Goal: Task Accomplishment & Management: Complete application form

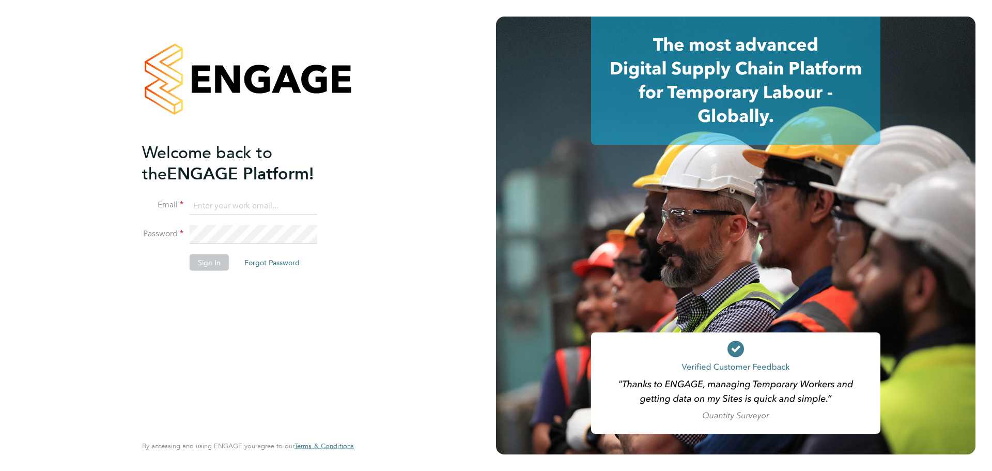
type input "jasmine@xede.co.uk"
click at [218, 258] on button "Sign In" at bounding box center [209, 262] width 39 height 17
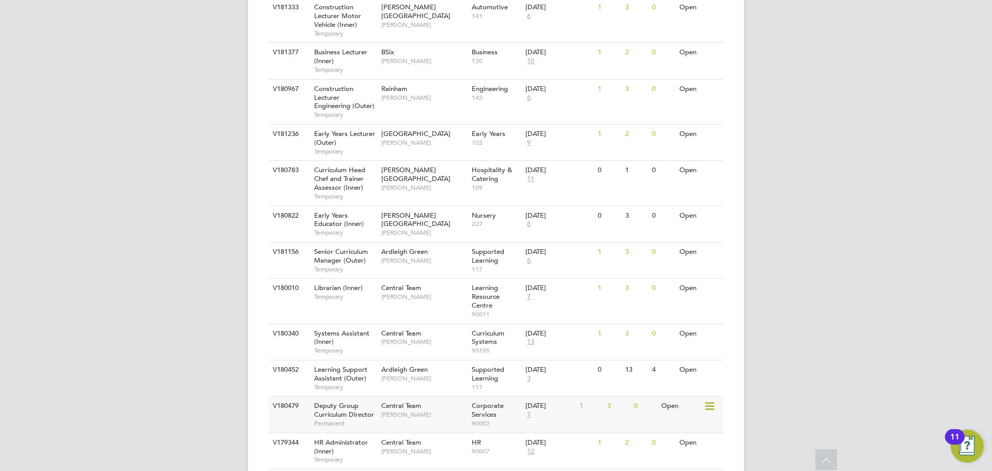
scroll to position [413, 0]
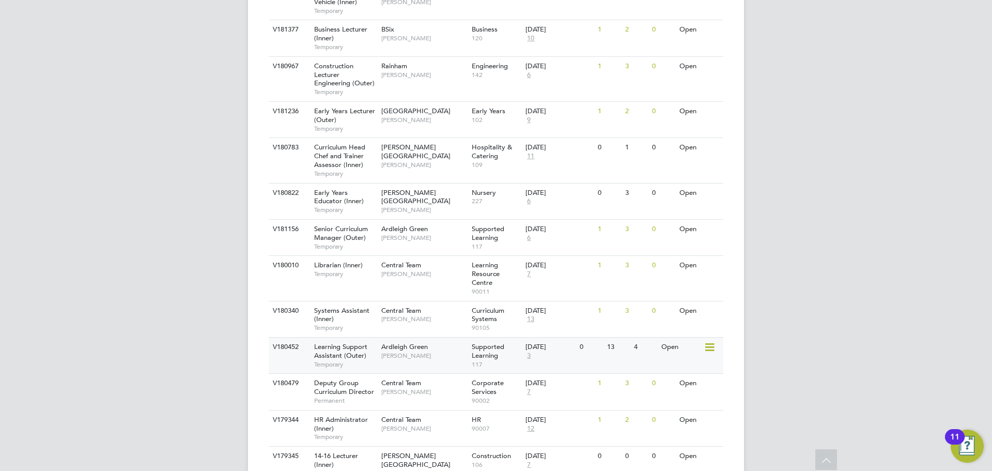
click at [415, 355] on span "[PERSON_NAME]" at bounding box center [423, 355] width 85 height 8
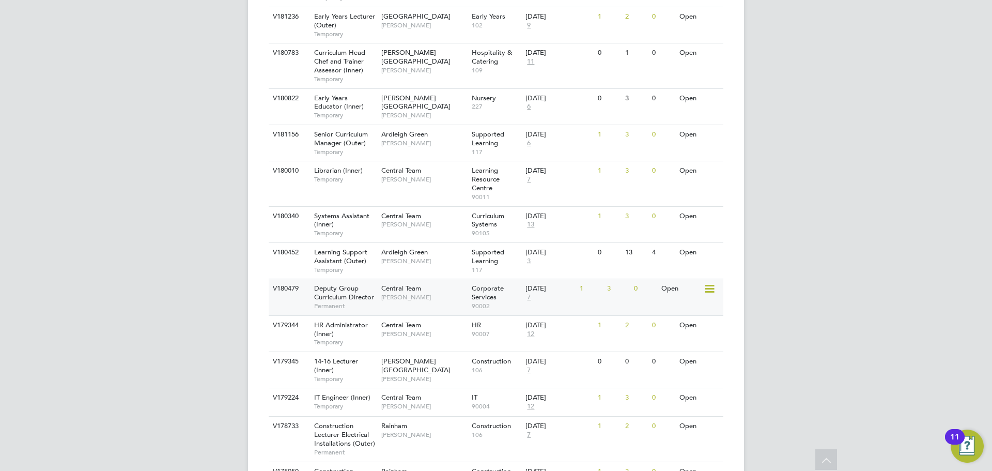
scroll to position [516, 0]
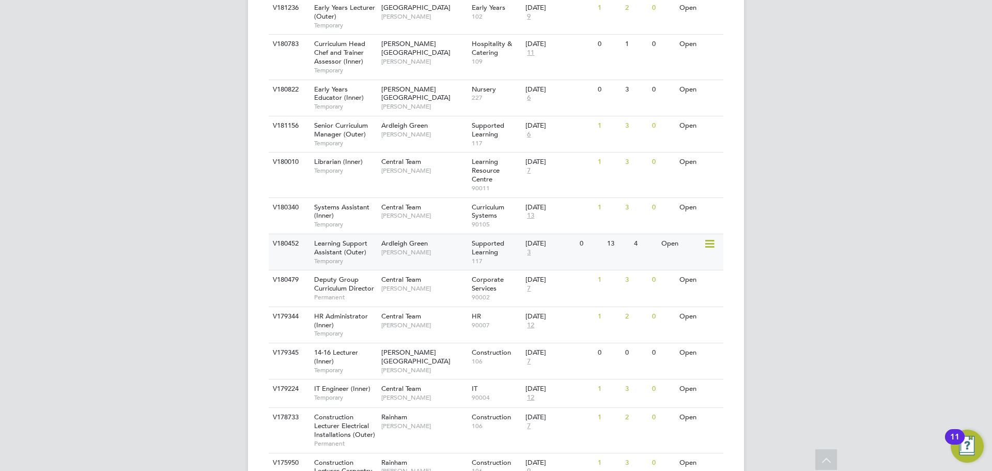
click at [398, 257] on div "Ardleigh Green [PERSON_NAME]" at bounding box center [424, 247] width 90 height 27
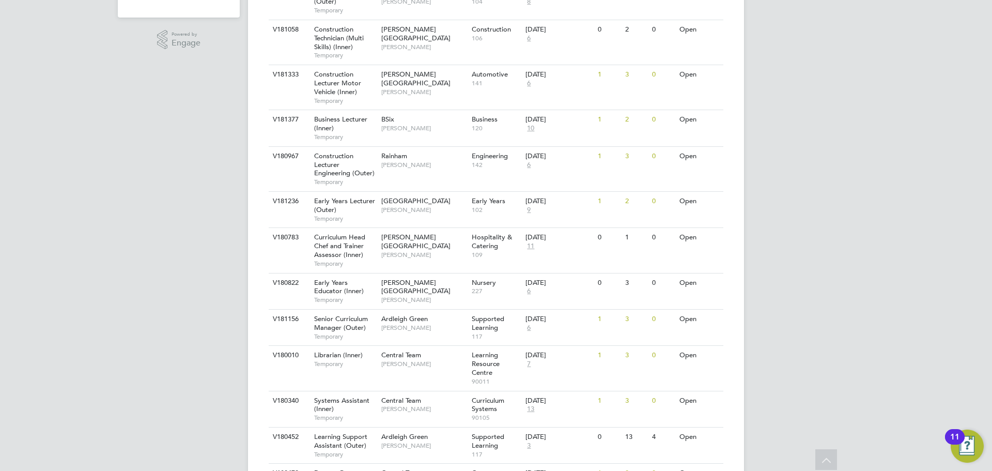
scroll to position [0, 0]
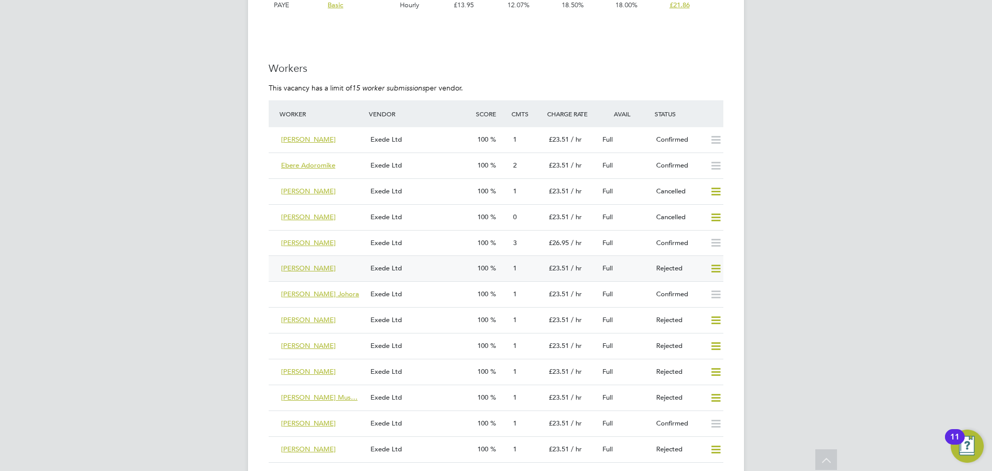
click at [334, 266] on div "[PERSON_NAME]" at bounding box center [321, 268] width 89 height 17
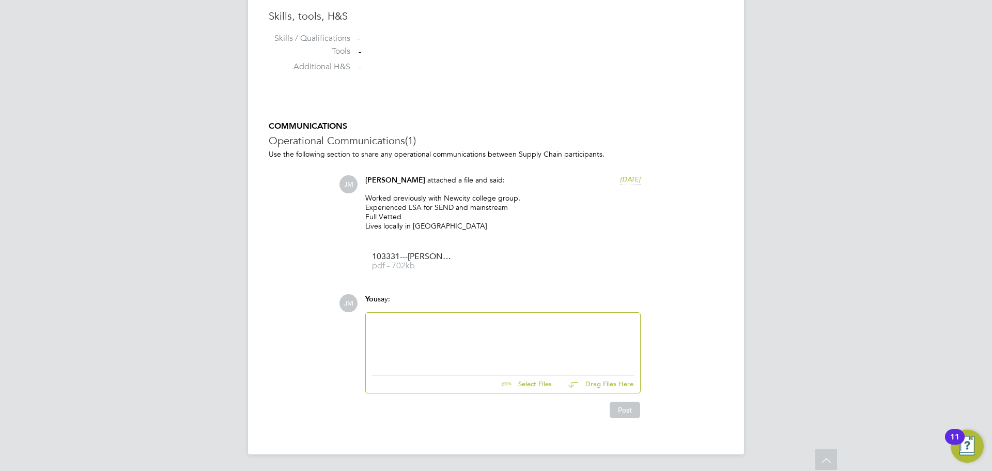
click at [436, 334] on div at bounding box center [503, 341] width 262 height 44
click at [400, 319] on div "@karen Marcelline" at bounding box center [503, 341] width 262 height 44
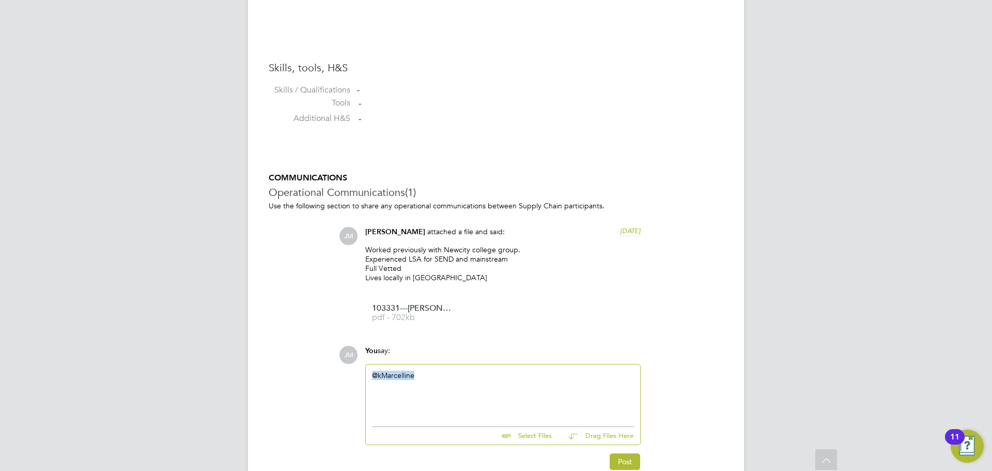
drag, startPoint x: 418, startPoint y: 373, endPoint x: 373, endPoint y: 372, distance: 44.4
click at [373, 372] on div "@kMarcelline" at bounding box center [503, 392] width 262 height 44
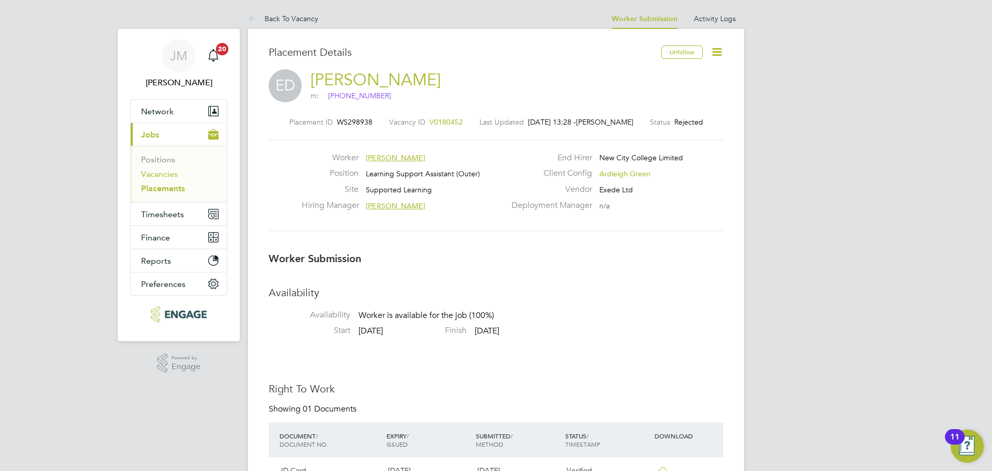
click at [160, 174] on link "Vacancies" at bounding box center [159, 174] width 37 height 10
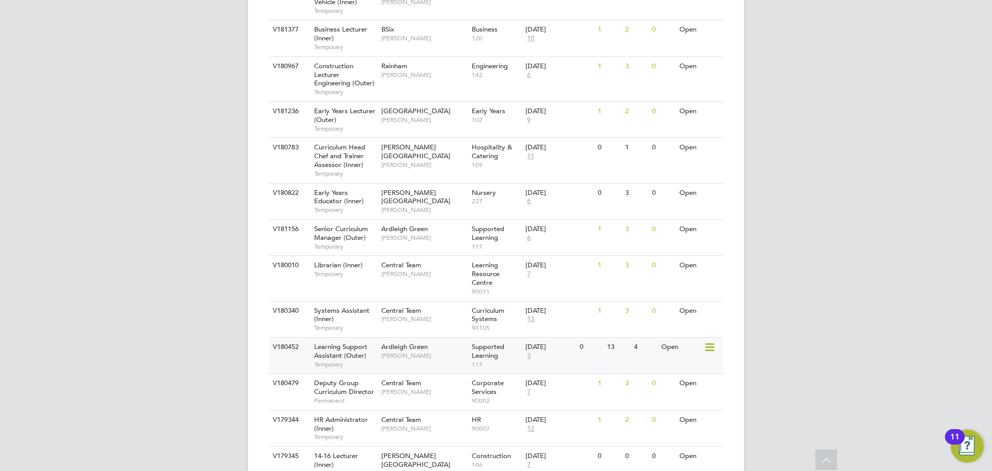
click at [409, 358] on span "[PERSON_NAME]" at bounding box center [423, 355] width 85 height 8
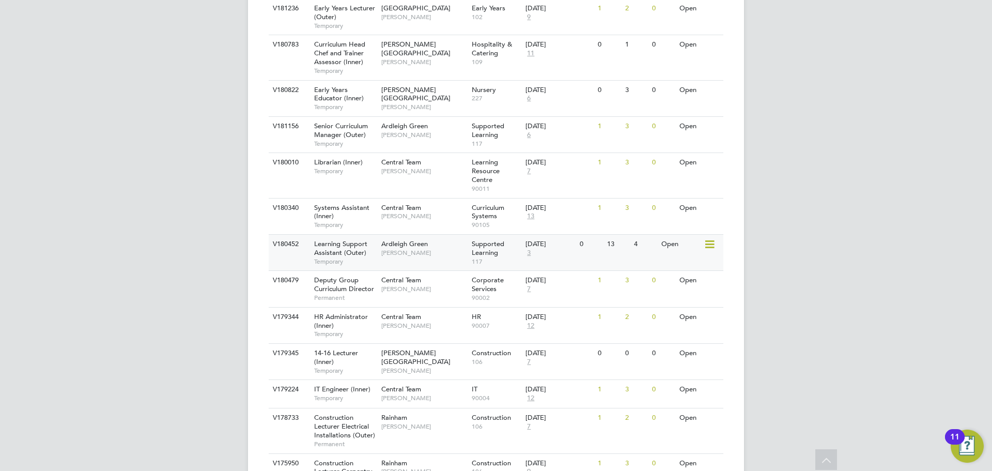
scroll to position [516, 0]
click at [350, 256] on span "Learning Support Assistant (Outer)" at bounding box center [340, 248] width 53 height 18
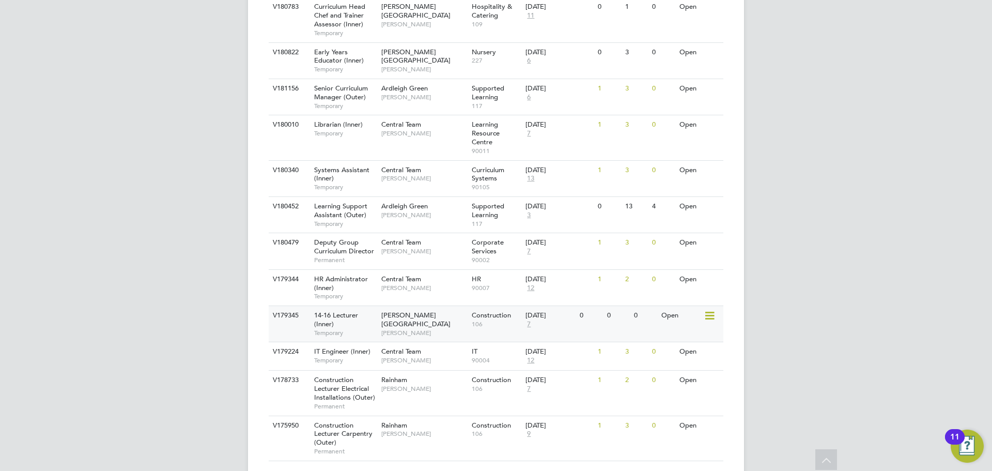
scroll to position [568, 0]
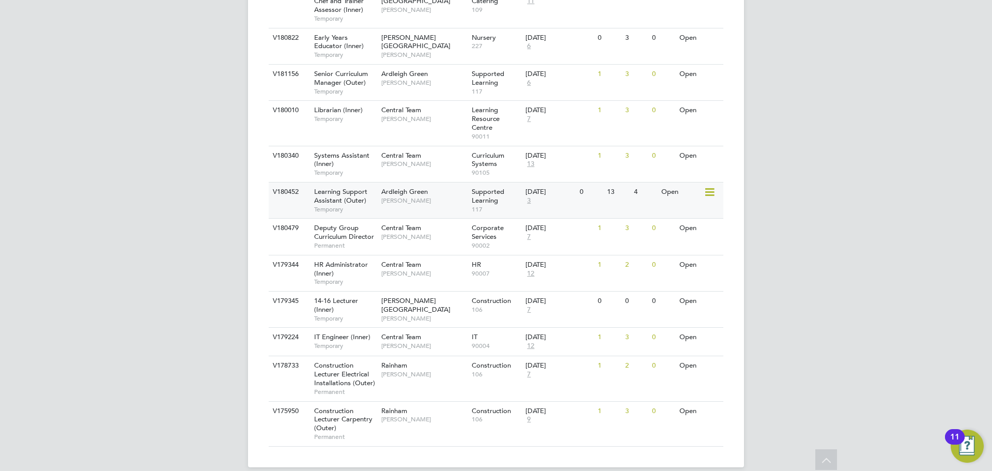
click at [407, 205] on div "Ardleigh Green Karen Marcelline" at bounding box center [424, 195] width 90 height 27
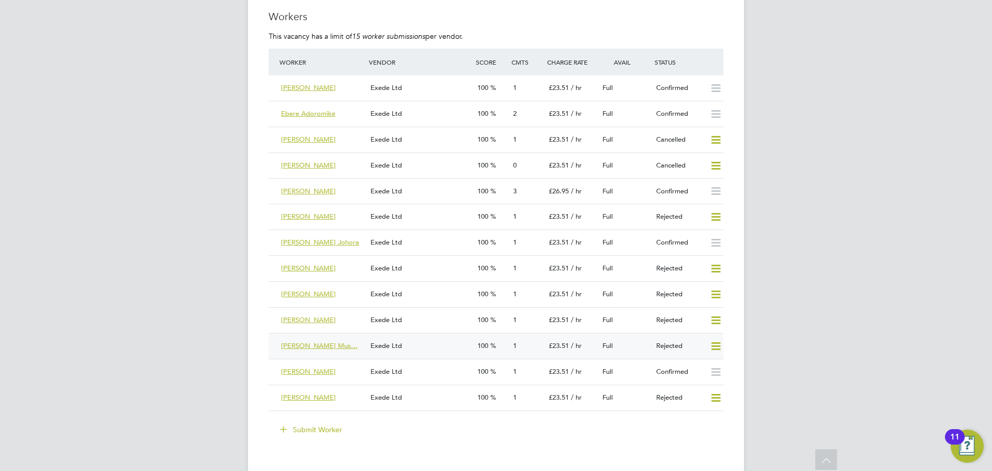
click at [329, 344] on span "Sameena Mushtaq Mus…" at bounding box center [319, 345] width 76 height 9
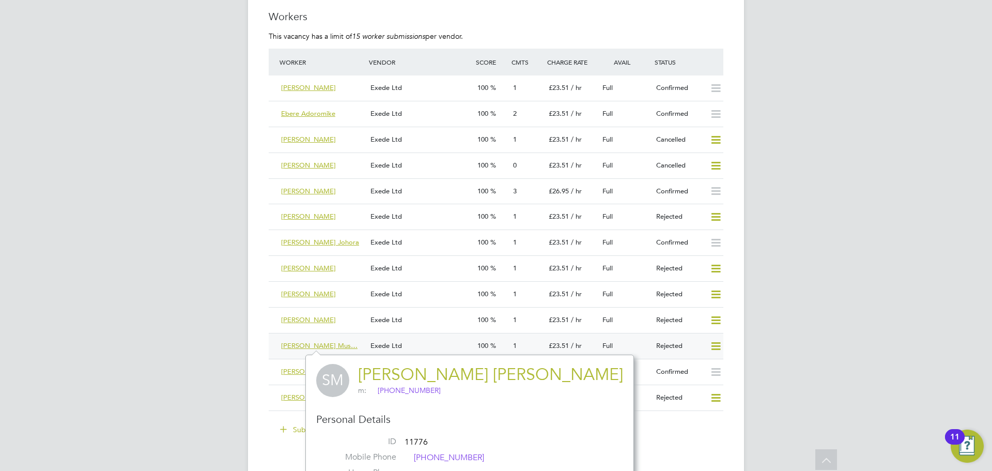
click at [292, 349] on div "Sameena Mushtaq Mus…" at bounding box center [321, 345] width 89 height 17
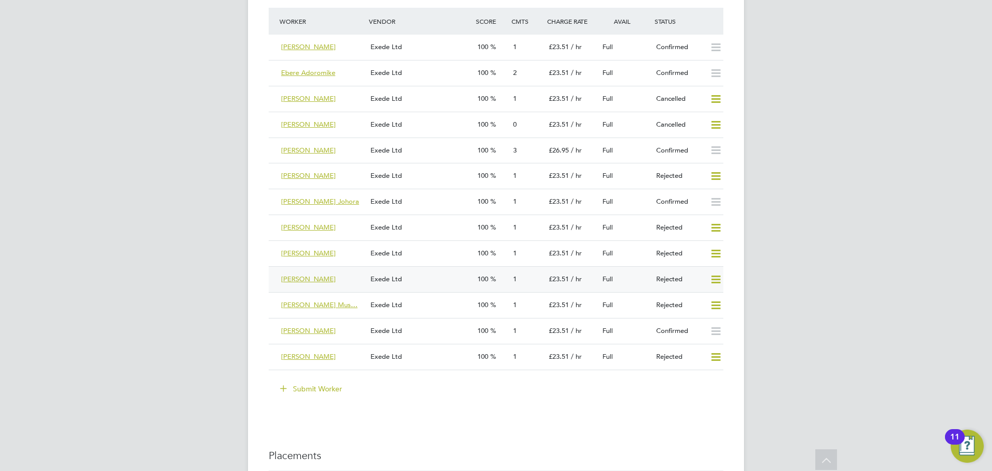
scroll to position [1963, 0]
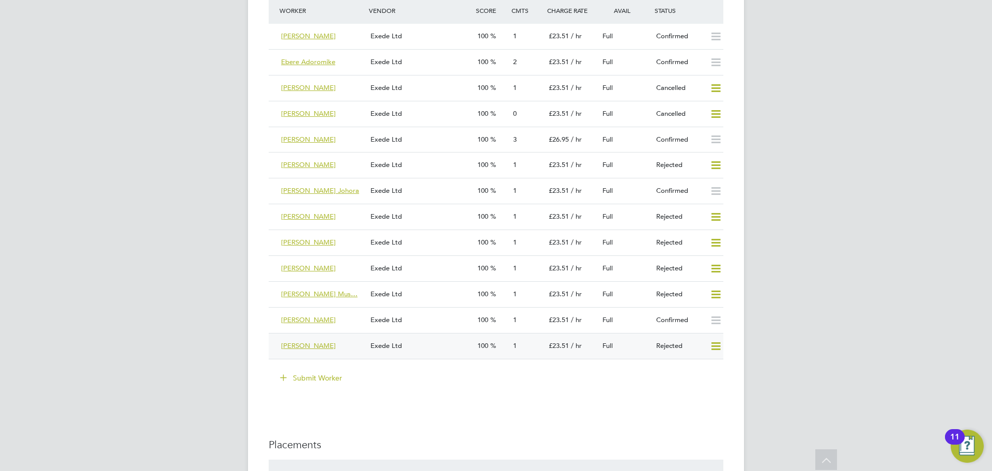
click at [301, 346] on span "[PERSON_NAME]" at bounding box center [308, 345] width 55 height 9
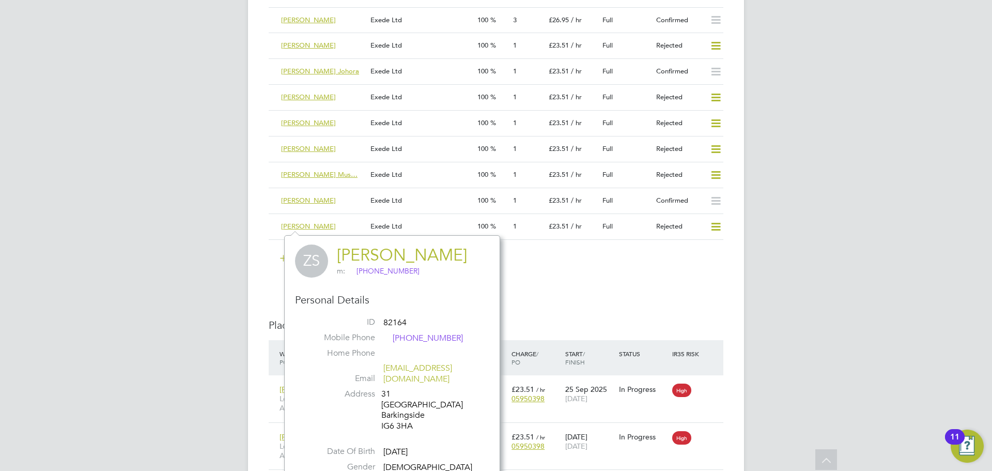
scroll to position [2118, 0]
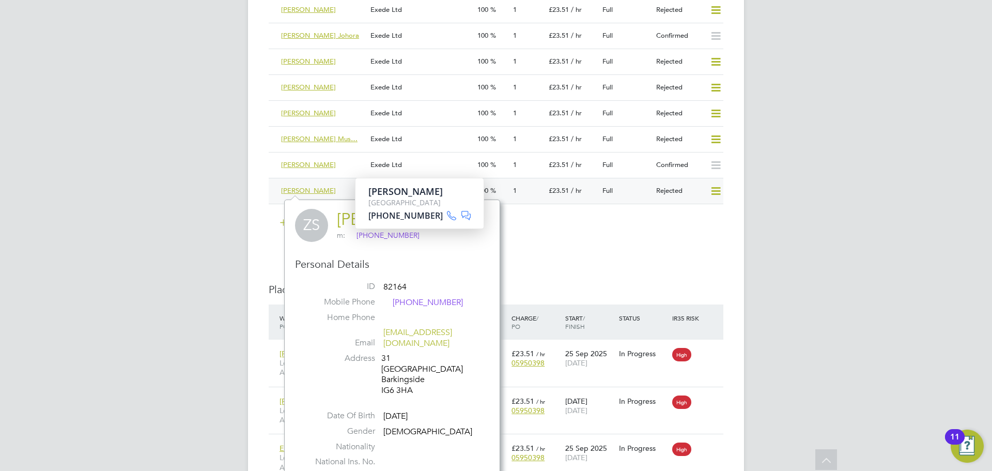
click at [335, 183] on div "[PERSON_NAME]" at bounding box center [321, 190] width 89 height 17
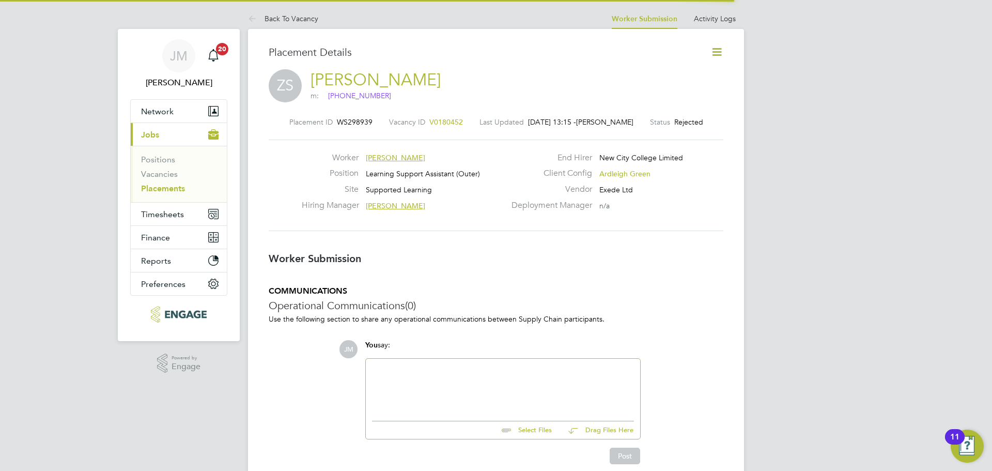
scroll to position [5, 5]
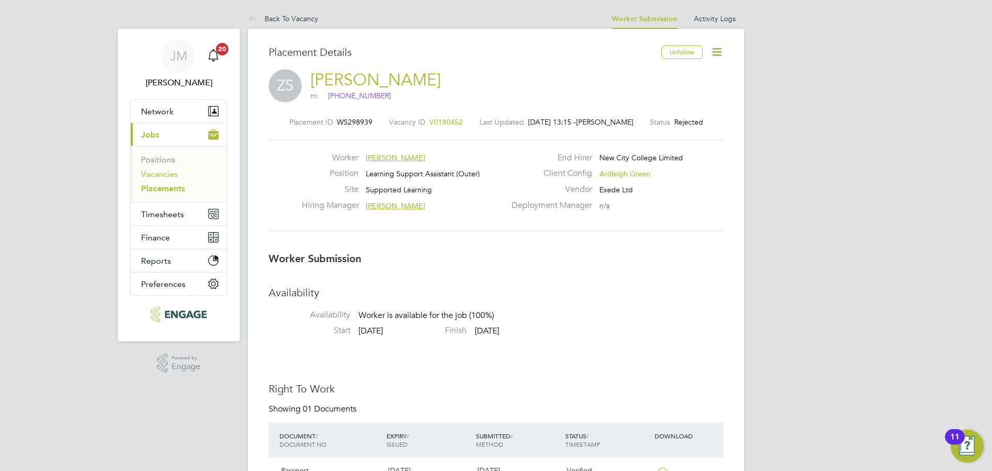
click at [167, 178] on link "Vacancies" at bounding box center [159, 174] width 37 height 10
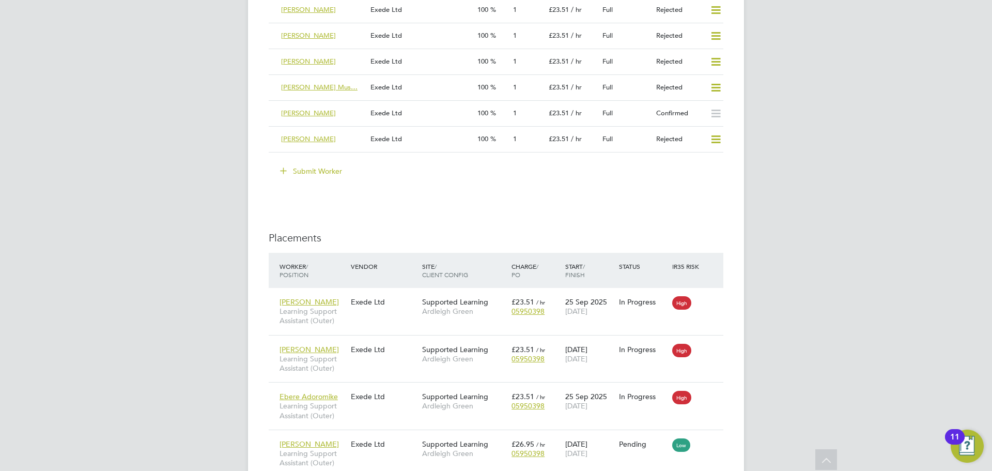
click at [327, 168] on button "Submit Worker" at bounding box center [311, 171] width 77 height 17
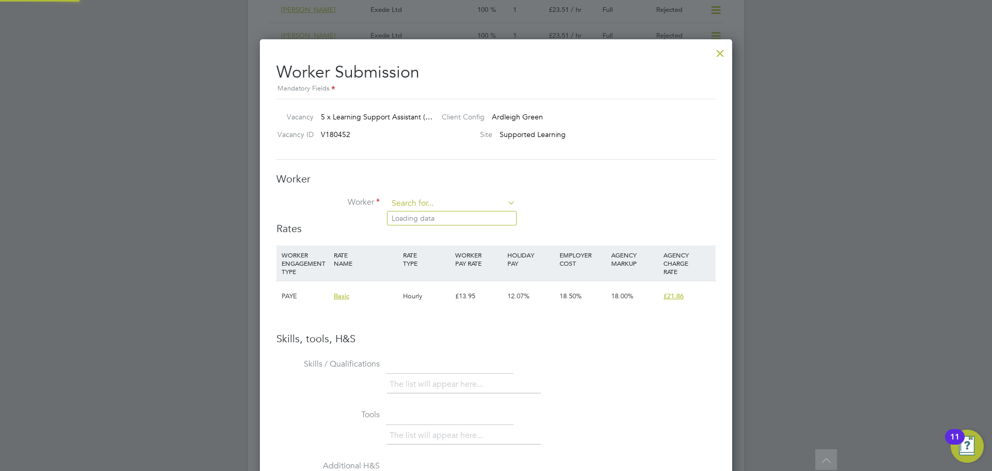
click at [409, 205] on input at bounding box center [452, 203] width 128 height 15
click at [439, 209] on input "prince" at bounding box center [452, 203] width 128 height 15
click at [444, 213] on li "Prince Tutu (114284)" at bounding box center [451, 218] width 129 height 14
type input "Prince Tutu (114284)"
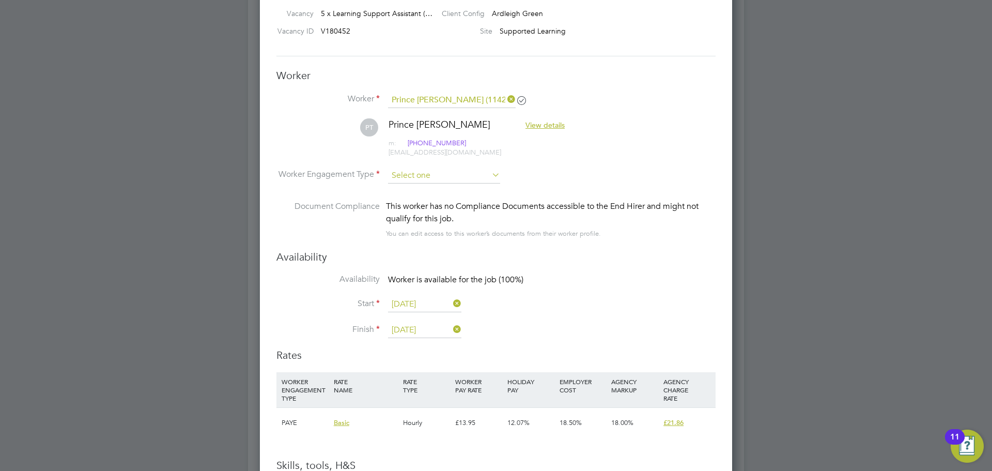
click at [450, 175] on input at bounding box center [444, 175] width 112 height 15
click at [446, 202] on li "PAYE" at bounding box center [443, 202] width 113 height 13
type input "PAYE"
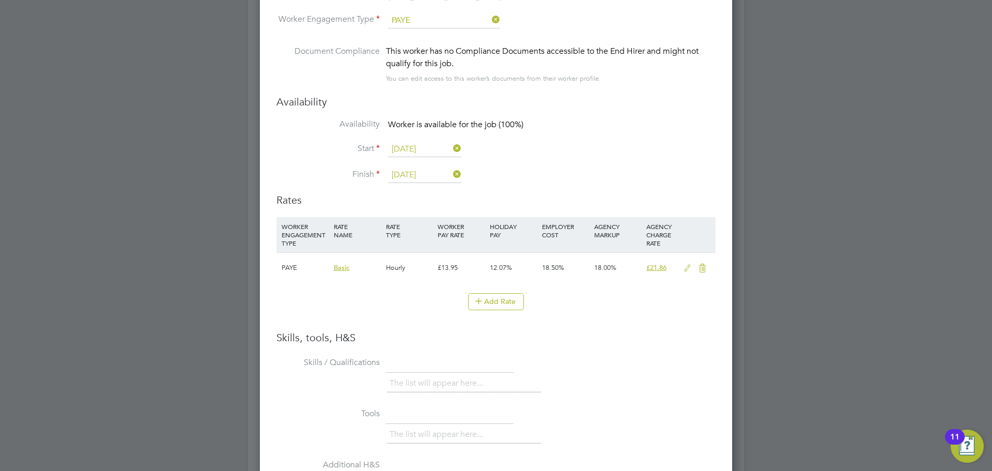
click at [686, 265] on icon at bounding box center [687, 268] width 13 height 8
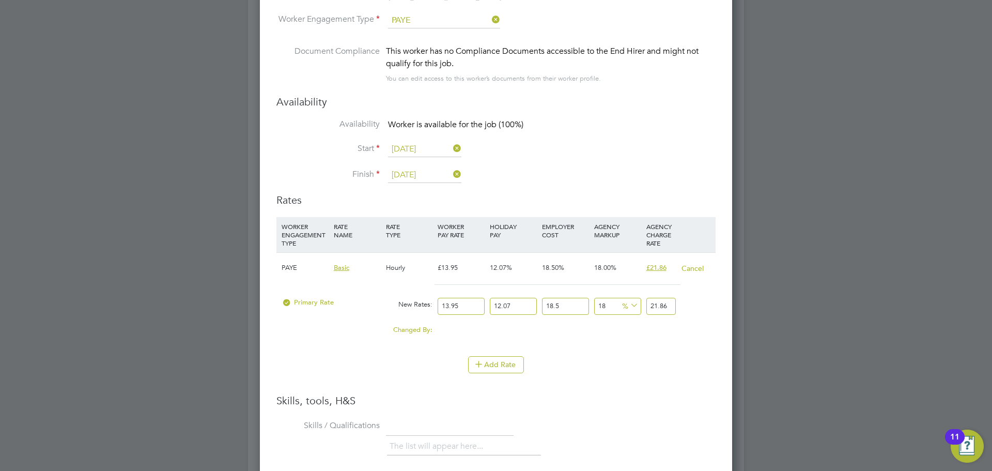
drag, startPoint x: 450, startPoint y: 308, endPoint x: 437, endPoint y: 306, distance: 13.5
click at [437, 306] on div "13.95" at bounding box center [461, 305] width 52 height 27
type input "1"
type input "1.56707481"
type input "17"
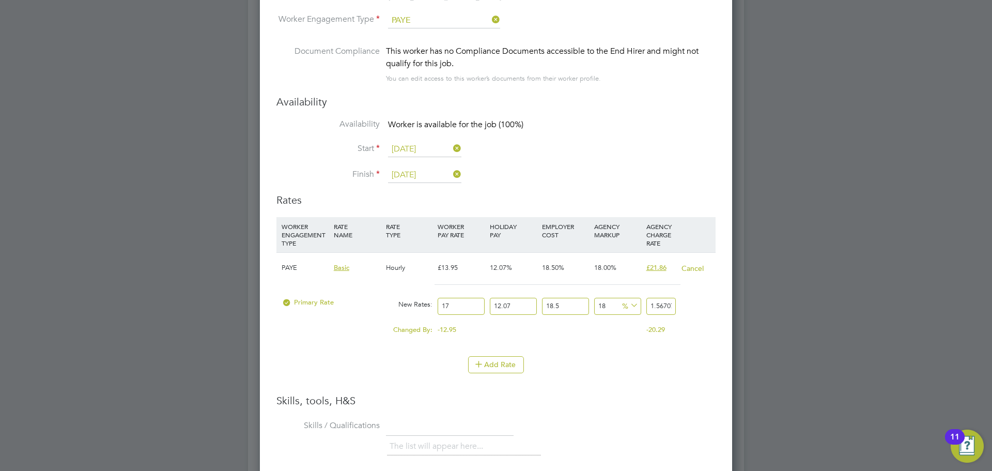
type input "26.64027177"
type input "17.2"
type input "26.953686732"
type input "17.20"
click at [640, 381] on li "Add Rate" at bounding box center [495, 369] width 439 height 27
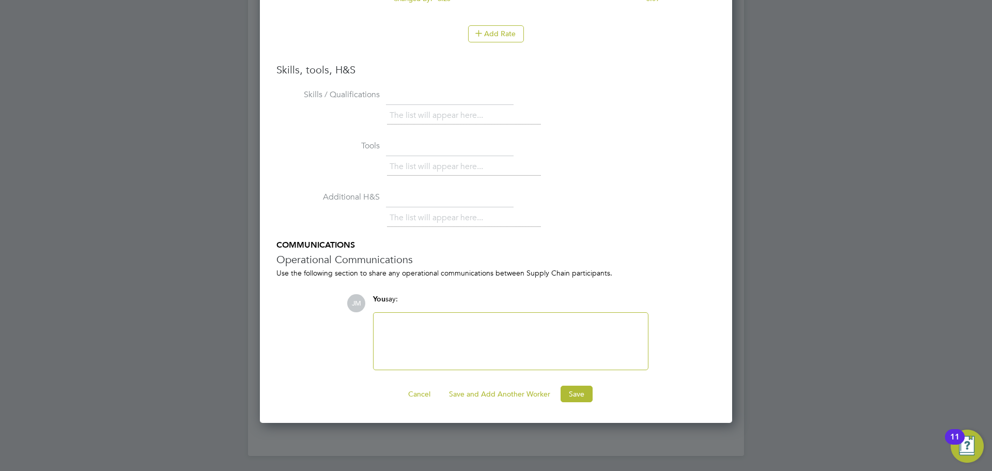
click at [518, 323] on div at bounding box center [511, 341] width 262 height 44
click at [571, 394] on button "Save" at bounding box center [576, 393] width 32 height 17
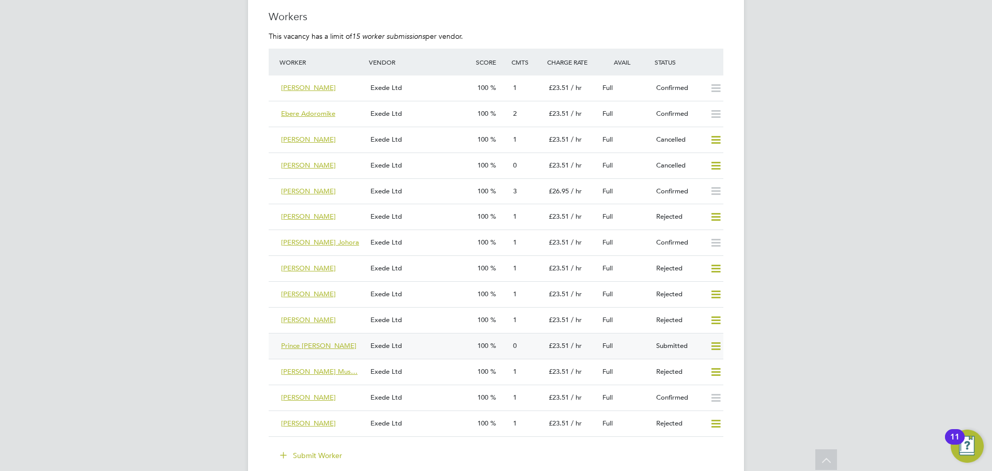
click at [345, 347] on div "Prince Tutu" at bounding box center [321, 345] width 89 height 17
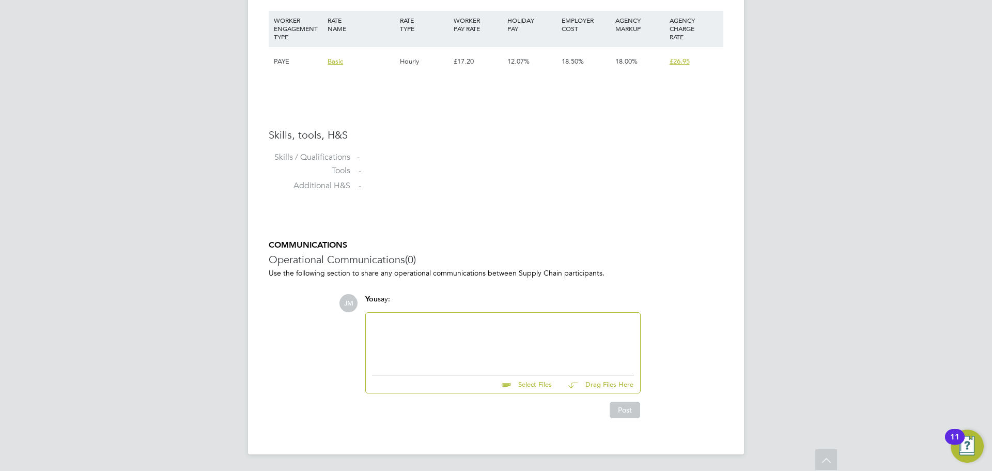
drag, startPoint x: 471, startPoint y: 317, endPoint x: 424, endPoint y: 309, distance: 47.7
click at [471, 317] on div at bounding box center [503, 340] width 274 height 57
drag, startPoint x: 397, startPoint y: 325, endPoint x: 394, endPoint y: 330, distance: 5.6
click at [394, 327] on div at bounding box center [503, 341] width 262 height 44
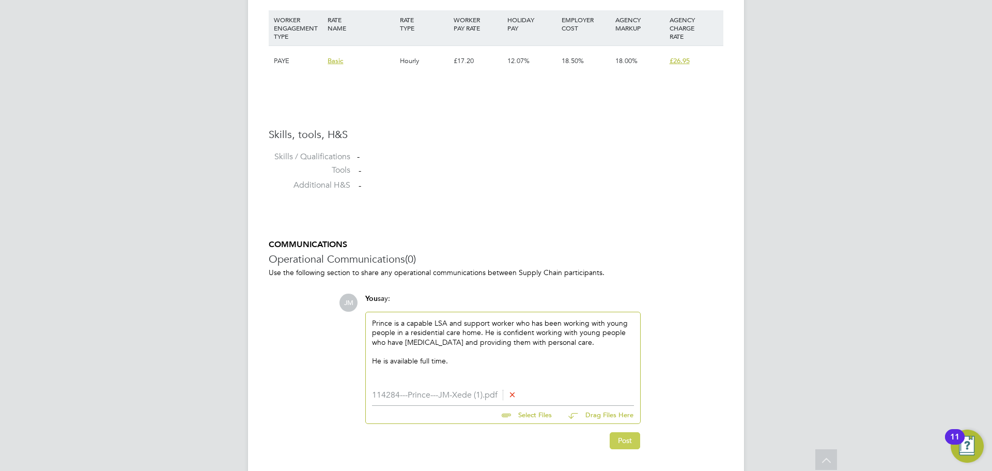
click at [624, 442] on button "Post" at bounding box center [624, 440] width 30 height 17
